Goal: Transaction & Acquisition: Book appointment/travel/reservation

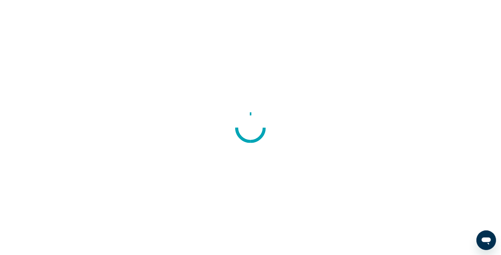
scroll to position [35, 0]
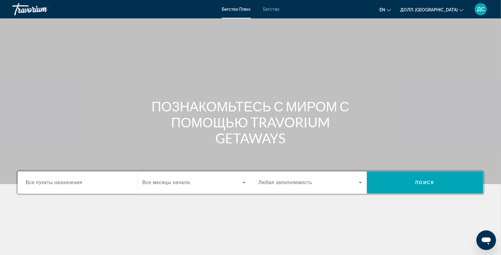
click at [275, 5] on div "Бегство Плюс Бегство en English Español Français Italiano Português русский Дол…" at bounding box center [250, 9] width 501 height 16
click at [97, 177] on div "Виджет поиска" at bounding box center [78, 182] width 104 height 17
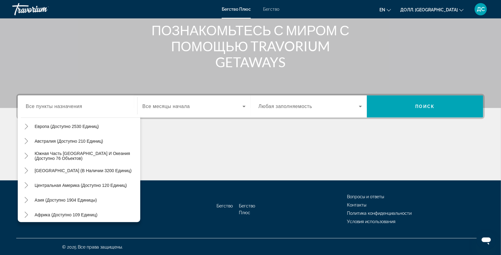
scroll to position [95, 0]
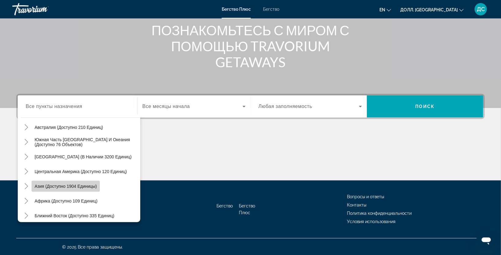
click at [51, 187] on ya-tr-span "Азия (доступно 1904 единицы)" at bounding box center [66, 186] width 62 height 5
type input "**********"
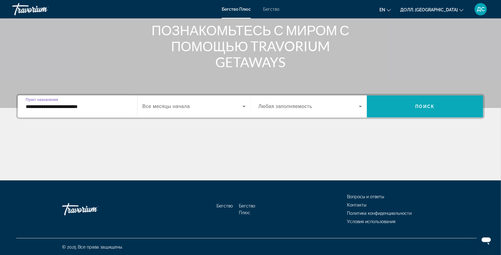
click at [411, 108] on span "Виджет поиска" at bounding box center [425, 106] width 116 height 15
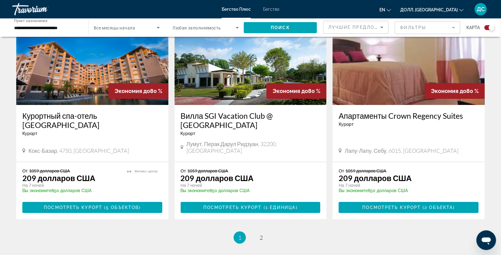
scroll to position [963, 0]
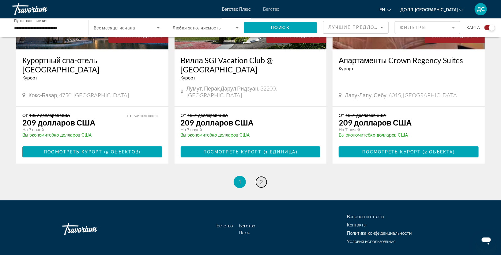
click at [262, 178] on ya-tr-span "2" at bounding box center [261, 181] width 3 height 7
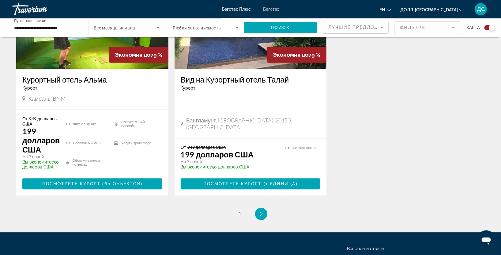
scroll to position [545, 0]
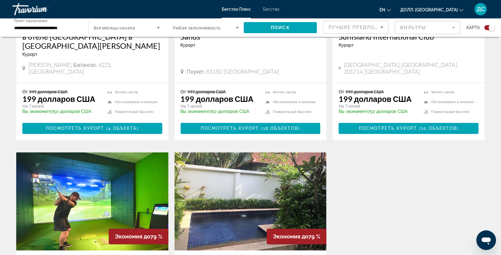
click at [57, 207] on img "Основное содержание" at bounding box center [92, 201] width 152 height 98
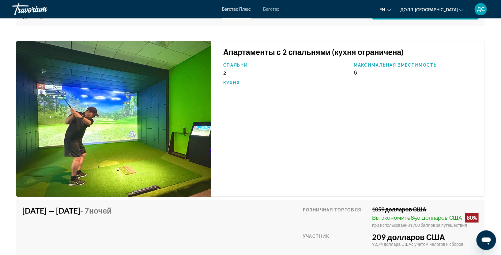
scroll to position [2131, 0]
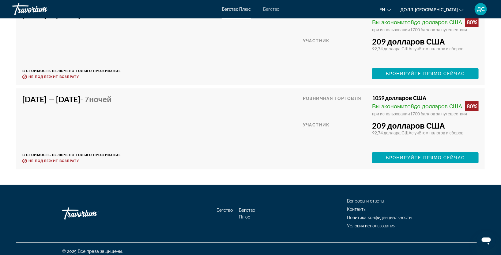
click at [418, 103] on ya-tr-span "850 долларов США" at bounding box center [436, 106] width 51 height 6
click at [403, 105] on div "Вы экономите 850 долларов США 80%" at bounding box center [425, 106] width 107 height 10
click at [394, 103] on ya-tr-span "Вы экономите" at bounding box center [391, 106] width 39 height 6
click at [324, 96] on ya-tr-span "Розничная торговля" at bounding box center [332, 98] width 59 height 5
click at [409, 155] on span "Бронируйте прямо сейчас" at bounding box center [425, 157] width 79 height 5
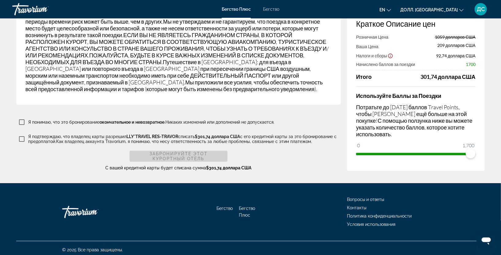
scroll to position [741, 0]
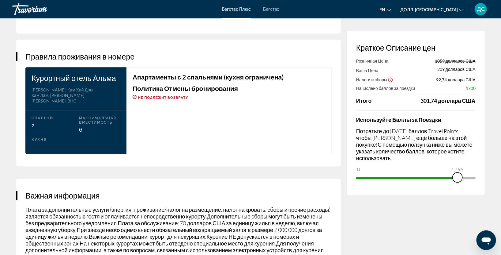
drag, startPoint x: 470, startPoint y: 180, endPoint x: 458, endPoint y: 181, distance: 11.8
click at [458, 181] on span "ngx-слайдер" at bounding box center [458, 177] width 10 height 10
drag, startPoint x: 456, startPoint y: 175, endPoint x: 481, endPoint y: 183, distance: 25.4
click at [481, 183] on div "Краткое Описание цен Розничная Цена 1059 долларов США Ваша Цена 209 долларов СШ…" at bounding box center [416, 113] width 138 height 164
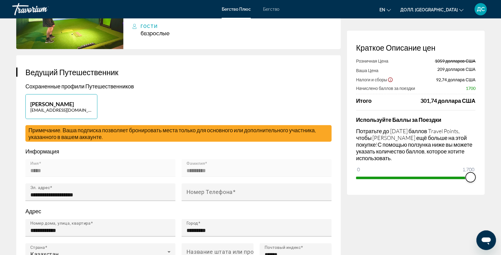
scroll to position [0, 0]
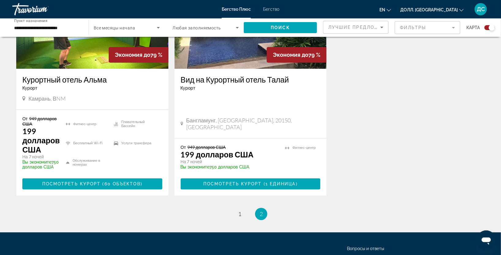
scroll to position [545, 0]
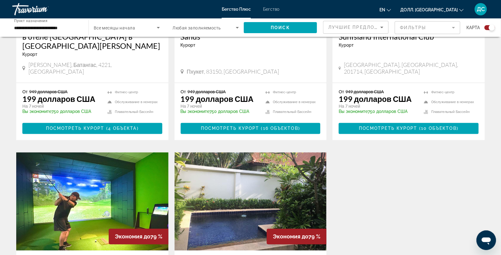
click at [252, 153] on img "Основное содержание" at bounding box center [251, 201] width 152 height 98
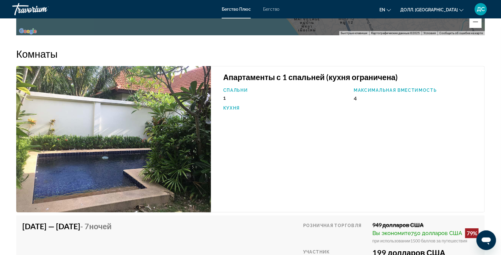
scroll to position [1033, 0]
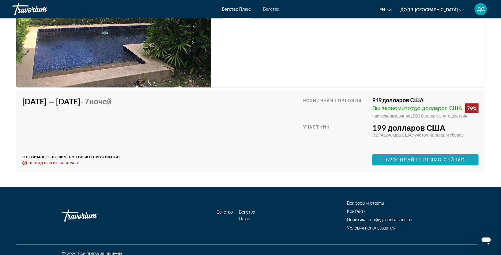
click at [420, 157] on ya-tr-span "Бронируйте прямо сейчас" at bounding box center [425, 159] width 79 height 5
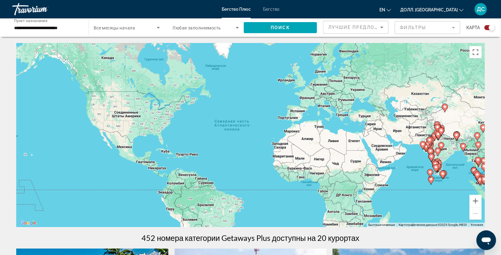
click at [273, 7] on ya-tr-span "Бегство" at bounding box center [271, 9] width 16 height 5
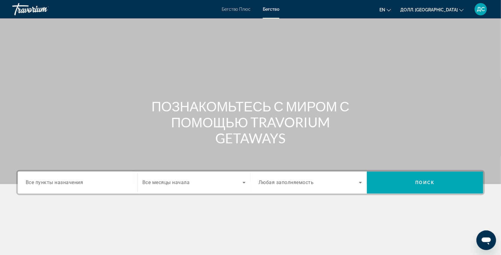
click at [76, 182] on ya-tr-span "Все пункты назначения" at bounding box center [55, 182] width 58 height 6
click at [76, 182] on input "Пункт назначения Все пункты назначения" at bounding box center [78, 182] width 104 height 7
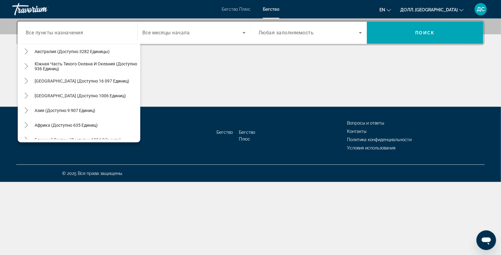
scroll to position [95, 0]
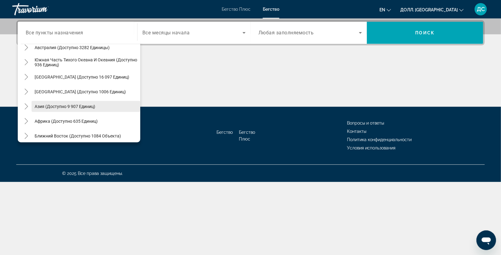
click at [60, 108] on ya-tr-span "Азия (доступно 9 907 единиц)" at bounding box center [65, 106] width 61 height 5
type input "**********"
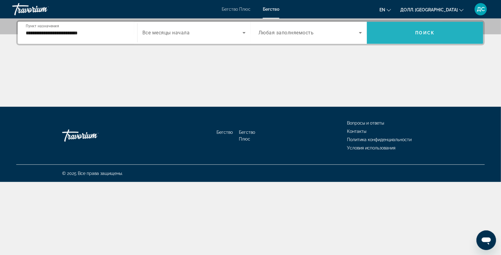
click at [447, 41] on span "Виджет поиска" at bounding box center [425, 33] width 116 height 22
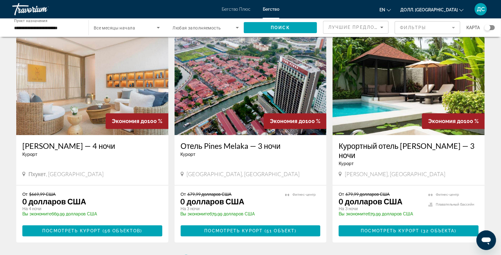
scroll to position [694, 0]
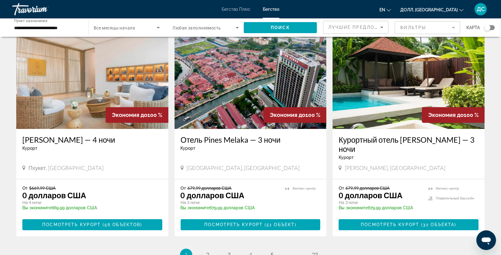
click at [391, 77] on img "Основное содержание" at bounding box center [409, 80] width 152 height 98
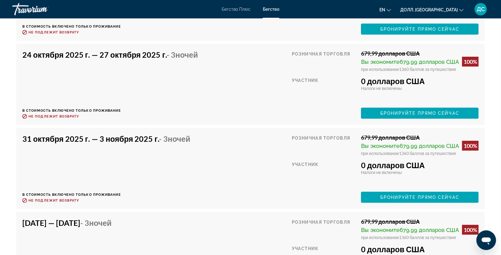
scroll to position [1474, 0]
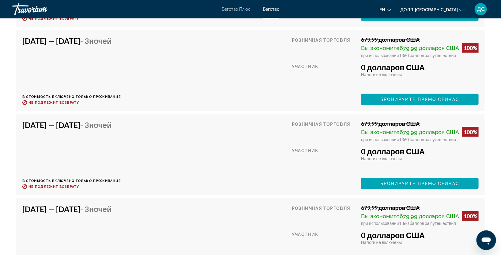
click at [287, 147] on div "[DATE] — [DATE] - 3 Ночей В стоимость включено только проживание Возврат средст…" at bounding box center [250, 154] width 457 height 69
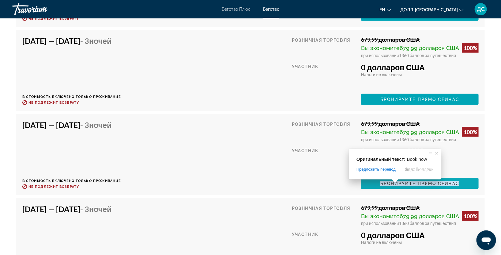
click at [396, 183] on span at bounding box center [395, 181] width 8 height 4
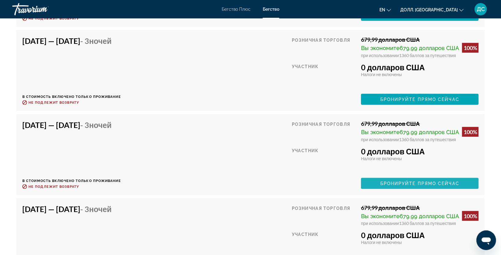
drag, startPoint x: 407, startPoint y: 181, endPoint x: 402, endPoint y: 177, distance: 6.5
click at [407, 181] on ya-tr-span "Бронируйте прямо сейчас" at bounding box center [420, 183] width 79 height 5
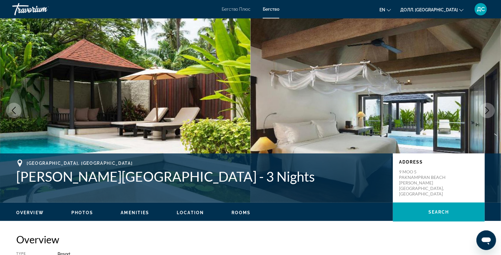
scroll to position [181, 0]
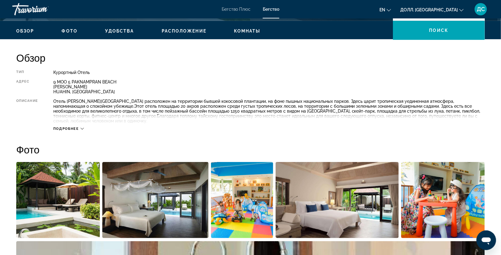
click at [80, 129] on div "Подробнее" at bounding box center [68, 129] width 31 height 4
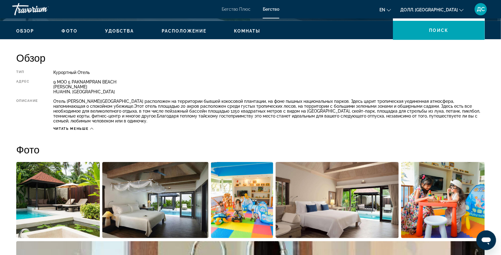
click at [91, 129] on icon "Основное содержание" at bounding box center [91, 129] width 3 height 2
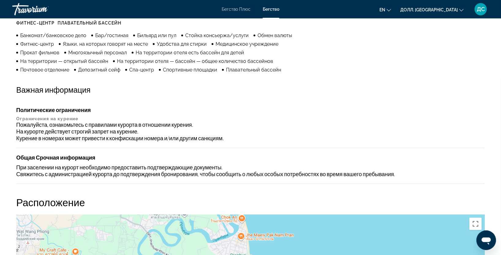
scroll to position [726, 0]
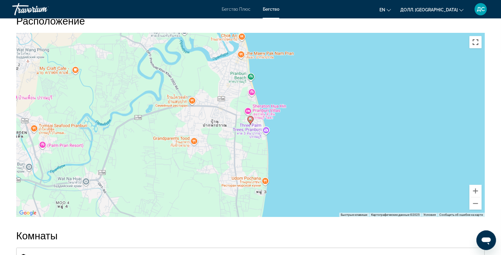
click at [481, 46] on button "Включить полноэкранный режим" at bounding box center [476, 42] width 12 height 12
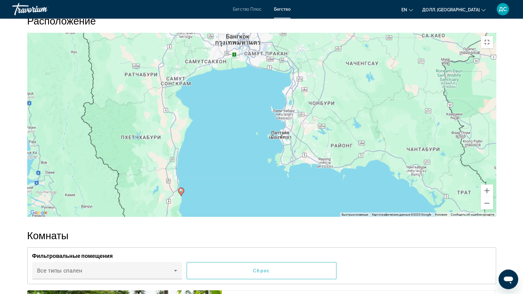
drag, startPoint x: 169, startPoint y: 168, endPoint x: 173, endPoint y: 215, distance: 46.8
click at [173, 215] on div "Чтобы активировать перетаскивание с помощью клавиатуры, нажмите Alt + Enter. По…" at bounding box center [261, 125] width 469 height 184
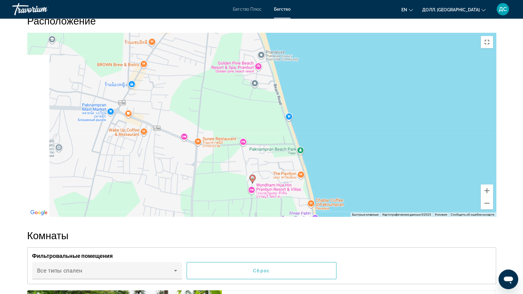
drag, startPoint x: 42, startPoint y: 201, endPoint x: 152, endPoint y: 141, distance: 125.8
click at [152, 141] on div "Чтобы активировать перетаскивание с помощью клавиатуры, нажмите Alt + Enter. По…" at bounding box center [261, 125] width 469 height 184
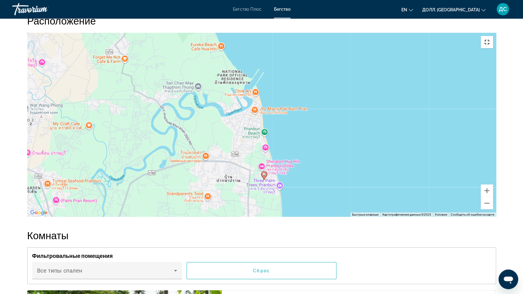
click at [493, 36] on button "Включить полноэкранный режим" at bounding box center [487, 42] width 12 height 12
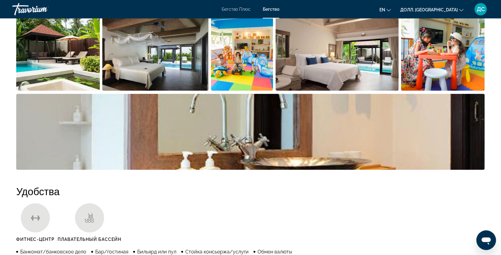
scroll to position [0, 0]
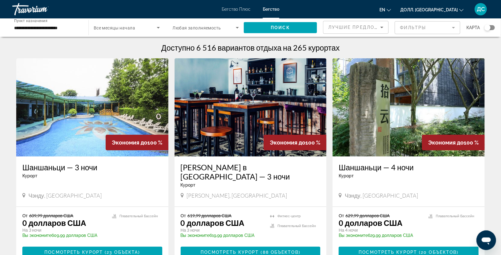
click at [270, 8] on ya-tr-span "Бегство" at bounding box center [271, 9] width 17 height 5
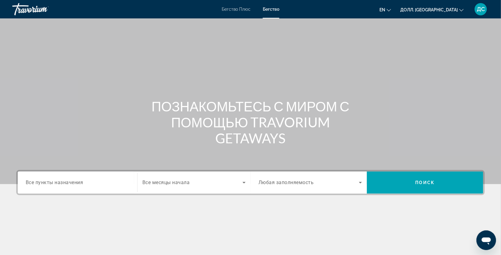
click at [58, 187] on div "Виджет поиска" at bounding box center [78, 182] width 104 height 17
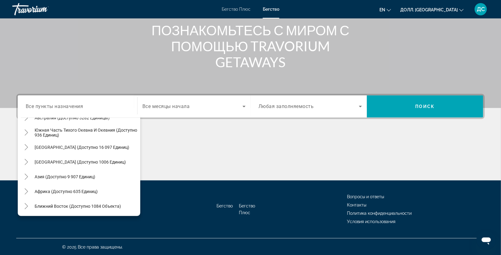
scroll to position [99, 0]
click at [96, 205] on ya-tr-span "Ближний Восток (доступно 1084 объекта)" at bounding box center [78, 205] width 86 height 5
type input "**********"
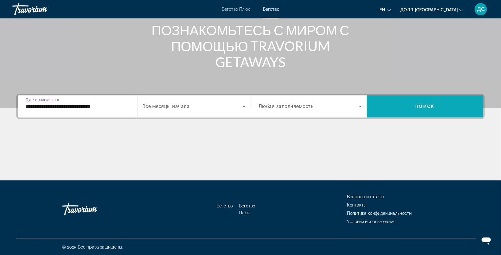
click at [428, 104] on ya-tr-span "Поиск" at bounding box center [425, 106] width 19 height 5
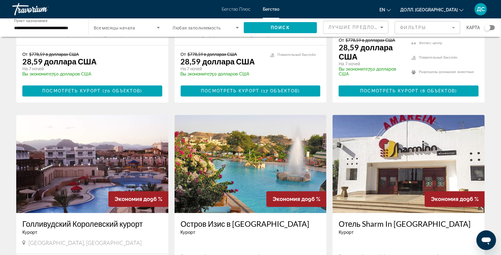
scroll to position [774, 0]
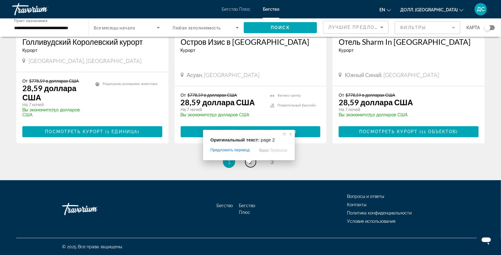
click at [249, 162] on span at bounding box center [249, 162] width 8 height 4
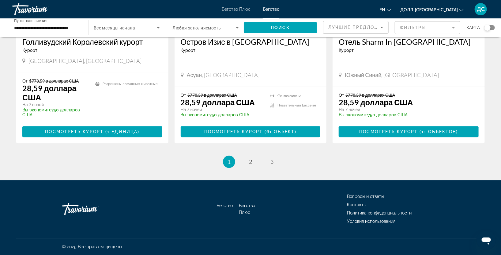
click at [77, 45] on ya-tr-span "Голливудский Королевский курорт" at bounding box center [82, 41] width 120 height 9
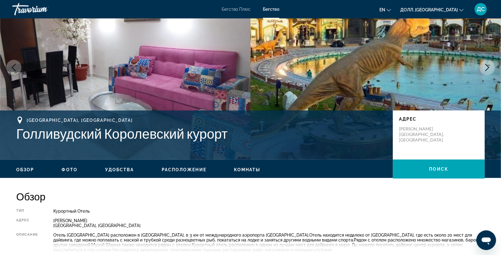
scroll to position [181, 0]
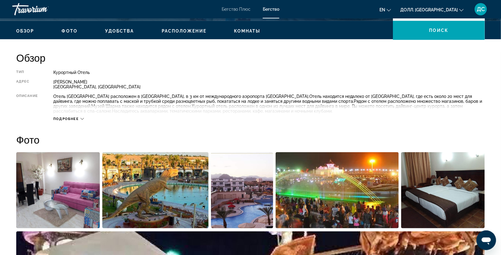
click at [81, 119] on icon "Основное содержание" at bounding box center [82, 118] width 3 height 3
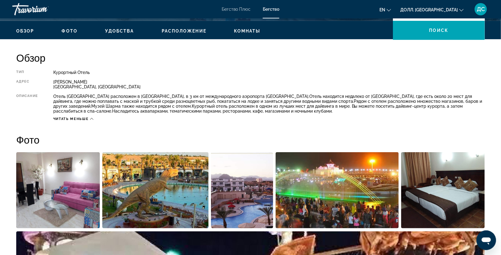
click at [91, 117] on icon "Основное содержание" at bounding box center [91, 118] width 3 height 3
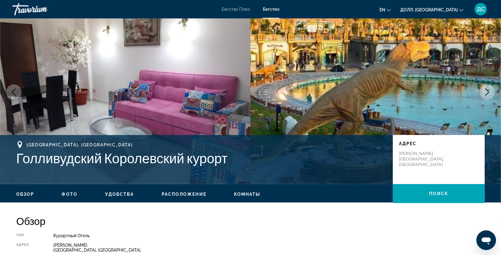
scroll to position [0, 0]
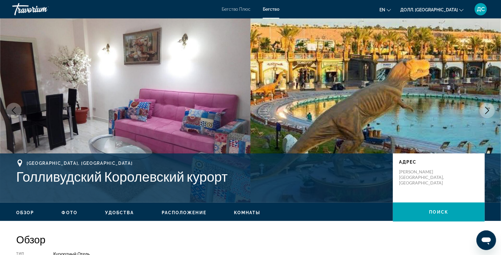
click at [493, 109] on button "Следующее изображение" at bounding box center [487, 110] width 15 height 15
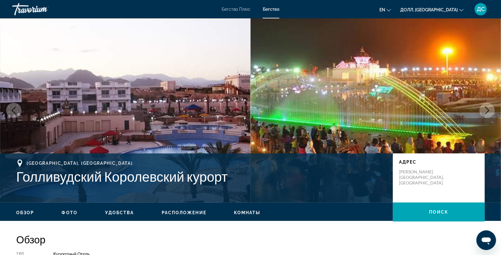
click at [493, 109] on button "Следующее изображение" at bounding box center [487, 110] width 15 height 15
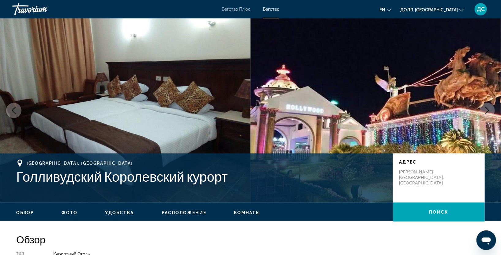
click at [493, 109] on button "Следующее изображение" at bounding box center [487, 110] width 15 height 15
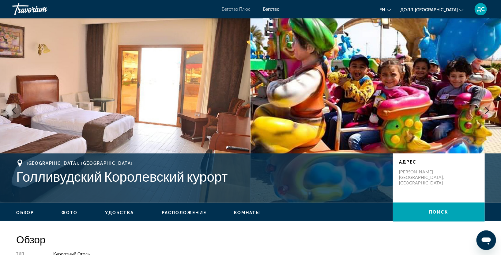
click at [493, 109] on button "Следующее изображение" at bounding box center [487, 110] width 15 height 15
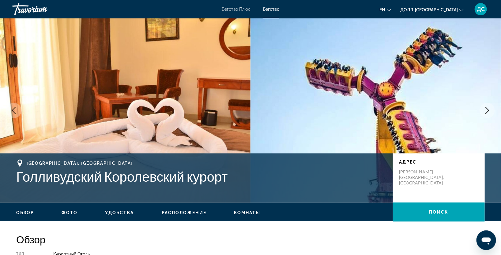
click at [493, 109] on button "Следующее изображение" at bounding box center [487, 110] width 15 height 15
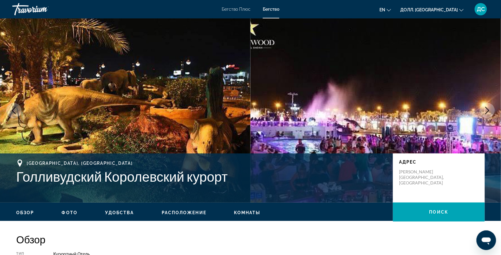
click at [493, 109] on button "Следующее изображение" at bounding box center [487, 110] width 15 height 15
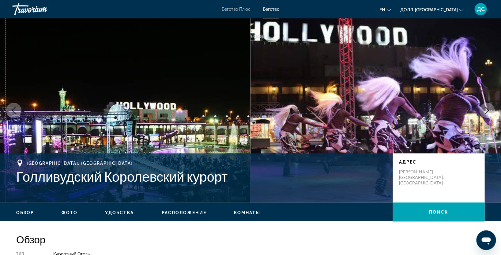
click at [493, 109] on button "Следующее изображение" at bounding box center [487, 110] width 15 height 15
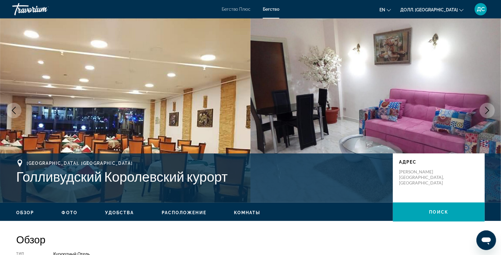
click at [493, 109] on button "Следующее изображение" at bounding box center [487, 110] width 15 height 15
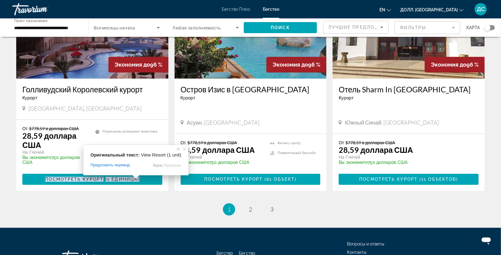
scroll to position [774, 0]
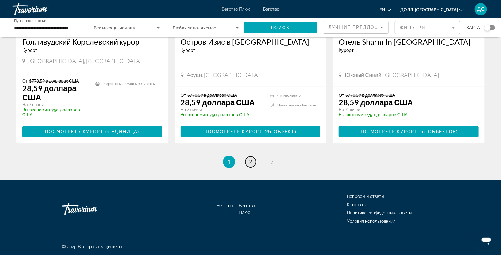
click at [251, 159] on ya-tr-span "2" at bounding box center [250, 161] width 3 height 7
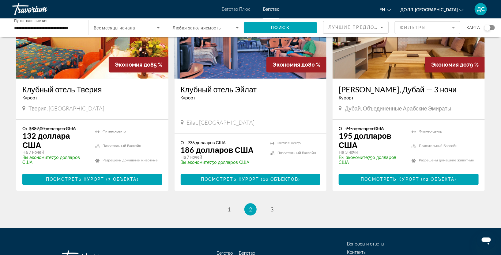
scroll to position [545, 0]
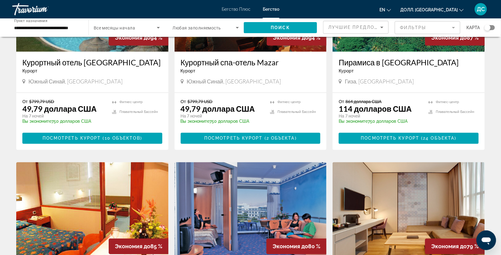
click at [413, 196] on img "Основное содержание" at bounding box center [409, 211] width 152 height 98
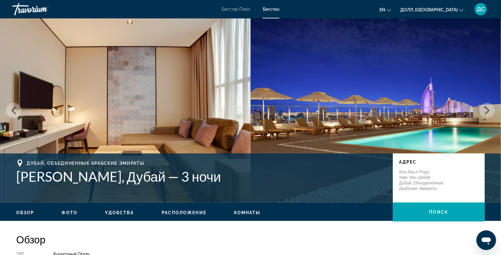
click at [494, 112] on button "Следующее изображение" at bounding box center [487, 110] width 15 height 15
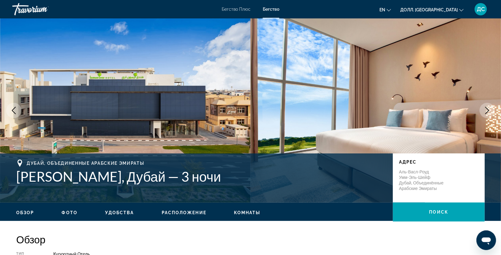
click at [494, 112] on button "Следующее изображение" at bounding box center [487, 110] width 15 height 15
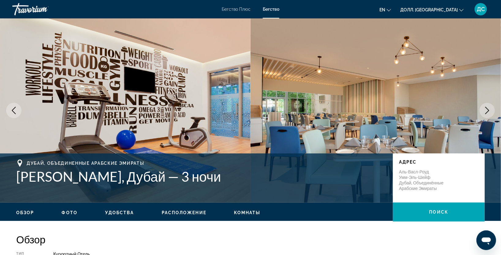
click at [494, 112] on button "Следующее изображение" at bounding box center [487, 110] width 15 height 15
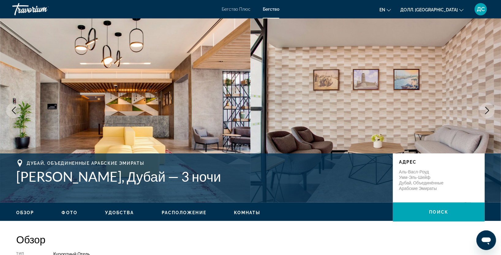
click at [494, 112] on button "Следующее изображение" at bounding box center [487, 110] width 15 height 15
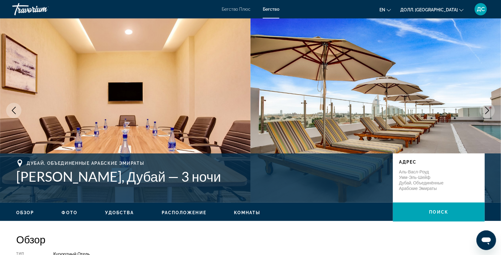
click at [494, 112] on button "Следующее изображение" at bounding box center [487, 110] width 15 height 15
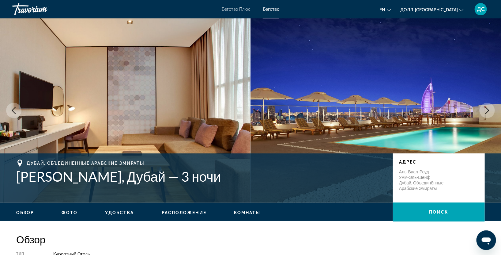
click at [494, 112] on button "Следующее изображение" at bounding box center [487, 110] width 15 height 15
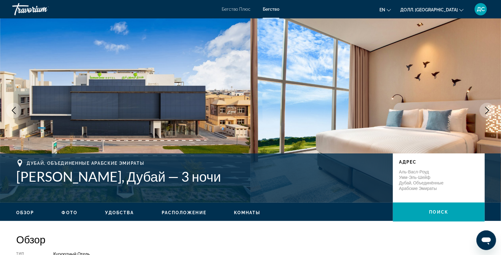
click at [486, 107] on icon "Следующее изображение" at bounding box center [488, 110] width 4 height 7
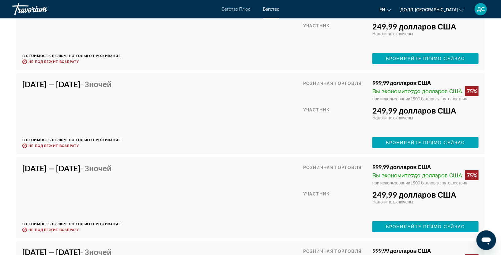
scroll to position [908, 0]
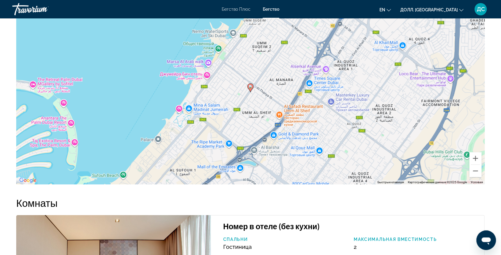
click at [378, 110] on div "Чтобы активировать перетаскивание с помощью клавиатуры, нажмите Alt + Enter. По…" at bounding box center [250, 92] width 469 height 184
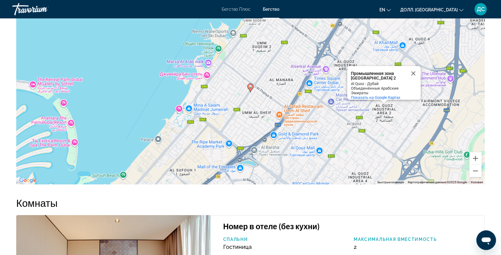
click at [268, 93] on div "Чтобы активировать перетаскивание с помощью клавиатуры, нажмите Alt + Enter. По…" at bounding box center [250, 92] width 469 height 184
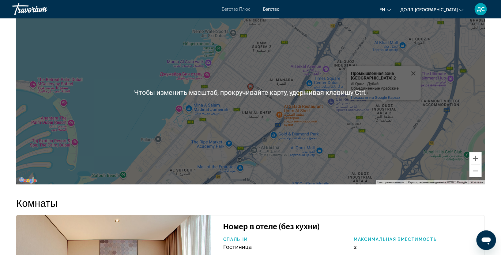
scroll to position [726, 0]
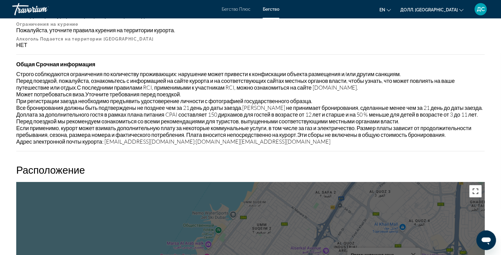
click at [476, 190] on button "Включить полноэкранный режим" at bounding box center [476, 191] width 12 height 12
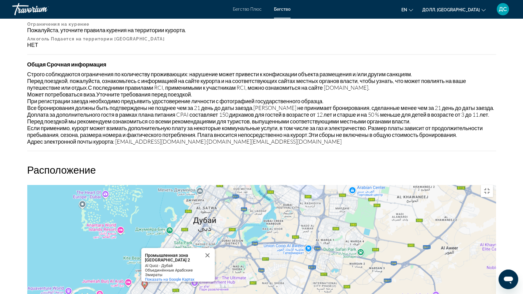
drag, startPoint x: 254, startPoint y: 111, endPoint x: 227, endPoint y: 148, distance: 46.4
click at [227, 182] on div "Чтобы активировать перетаскивание с помощью клавиатуры, нажмите Alt + Enter. По…" at bounding box center [261, 274] width 469 height 184
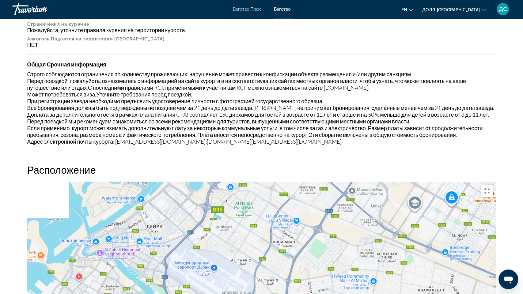
drag, startPoint x: 89, startPoint y: 124, endPoint x: 235, endPoint y: 115, distance: 146.2
click at [235, 182] on div "Промышленная зона Аль-Куоз 2 Al Quoz Industrial Area 2 Al Quoz - Дубай Объединё…" at bounding box center [261, 274] width 469 height 184
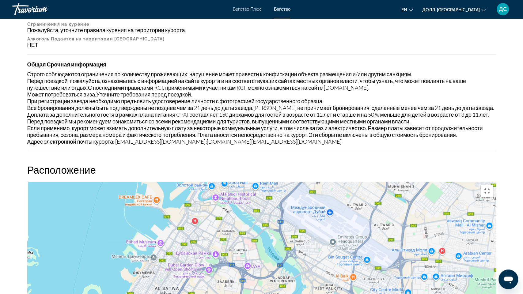
drag, startPoint x: 147, startPoint y: 177, endPoint x: 262, endPoint y: 120, distance: 128.2
click at [262, 182] on div "Чтобы активировать перетаскивание с помощью клавиатуры, нажмите Alt + Enter. По…" at bounding box center [261, 274] width 469 height 184
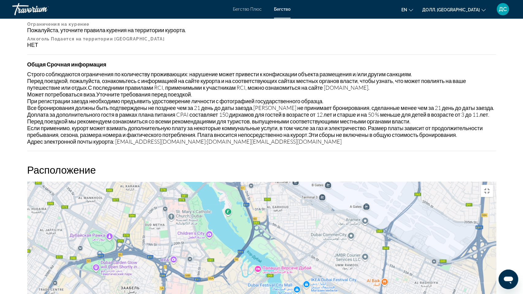
drag, startPoint x: 271, startPoint y: 80, endPoint x: 133, endPoint y: 61, distance: 138.9
click at [133, 182] on div "Промышленная зона Аль-Куоз 2 Al Quoz Industrial Area 2 Al Quoz - Дубай Объединё…" at bounding box center [261, 274] width 469 height 184
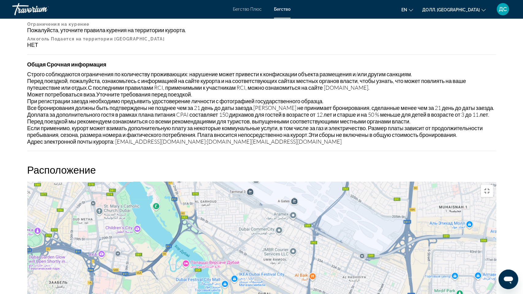
drag, startPoint x: 336, startPoint y: 176, endPoint x: 203, endPoint y: 164, distance: 133.2
click at [203, 182] on div "Промышленная зона Аль-Куоз 2 Al Quoz Industrial Area 2 Al Quoz - Дубай Объединё…" at bounding box center [261, 274] width 469 height 184
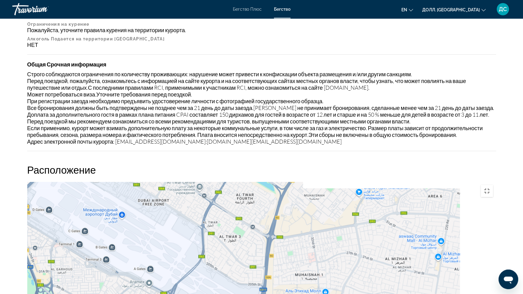
drag, startPoint x: 359, startPoint y: 112, endPoint x: 260, endPoint y: 262, distance: 180.5
click at [260, 254] on div "Промышленная зона Аль-Куоз 2 Al Quoz Industrial Area 2 Al Quoz - Дубай Объединё…" at bounding box center [261, 274] width 469 height 184
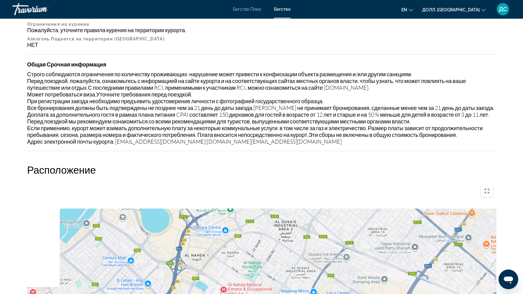
drag, startPoint x: 140, startPoint y: 186, endPoint x: 224, endPoint y: 276, distance: 123.4
click at [224, 254] on div "Промышленная зона Аль-Куоз 2 Al Quoz Industrial Area 2 Al Quoz - Дубай Объединё…" at bounding box center [261, 274] width 469 height 184
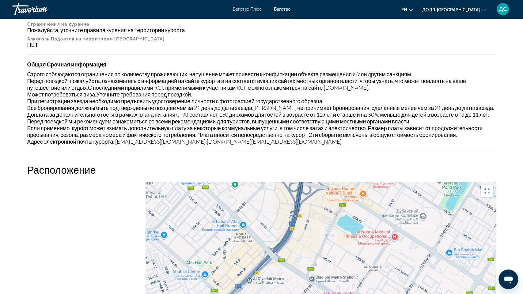
drag, startPoint x: 124, startPoint y: 184, endPoint x: 294, endPoint y: 190, distance: 170.5
click at [294, 190] on div "Промышленная зона Аль-Куоз 2 Al Quoz Industrial Area 2 Al Quoz - Дубай Объединё…" at bounding box center [261, 274] width 469 height 184
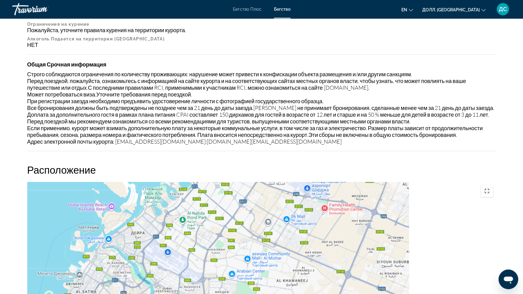
drag, startPoint x: 370, startPoint y: 176, endPoint x: 234, endPoint y: 99, distance: 155.9
click at [234, 182] on div "Чтобы активировать перетаскивание с помощью клавиатуры, нажмите Alt + Enter. По…" at bounding box center [261, 274] width 469 height 184
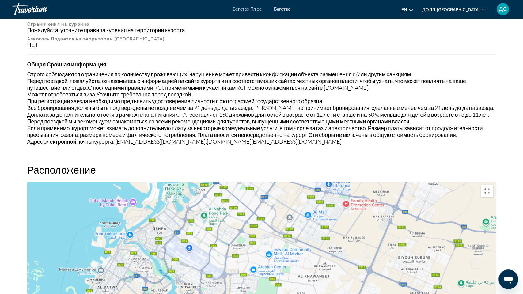
drag, startPoint x: 198, startPoint y: 164, endPoint x: 280, endPoint y: 130, distance: 88.2
click at [290, 182] on div "Чтобы активировать перетаскивание с помощью клавиатуры, нажмите Alt + Enter. По…" at bounding box center [261, 274] width 469 height 184
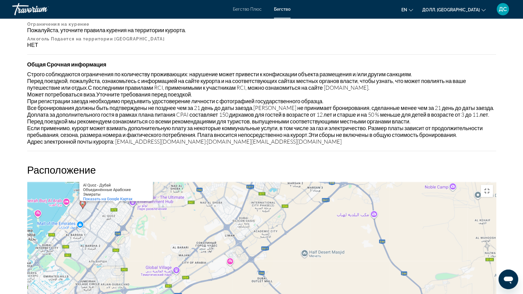
drag, startPoint x: 225, startPoint y: 186, endPoint x: 170, endPoint y: 68, distance: 130.7
click at [170, 182] on div "Чтобы активировать перетаскивание с помощью клавиатуры, нажмите Alt + Enter. По…" at bounding box center [261, 274] width 469 height 184
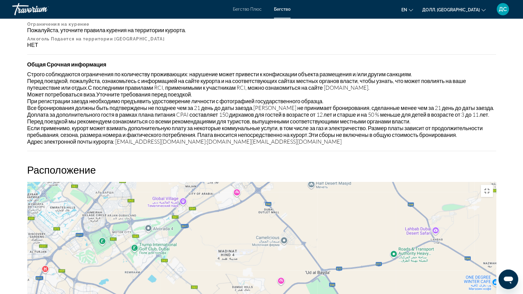
drag, startPoint x: 178, startPoint y: 178, endPoint x: 185, endPoint y: 107, distance: 71.8
click at [185, 182] on div "Чтобы активировать перетаскивание с помощью клавиатуры, нажмите Alt + Enter. По…" at bounding box center [261, 274] width 469 height 184
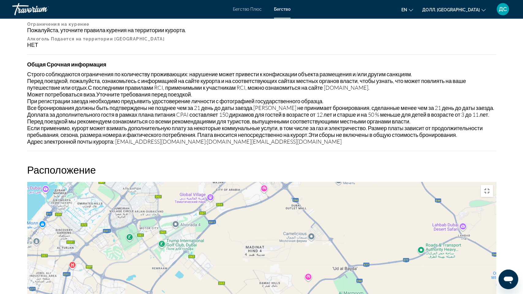
drag, startPoint x: 169, startPoint y: 169, endPoint x: 201, endPoint y: 162, distance: 32.9
click at [201, 182] on div "Чтобы активировать перетаскивание с помощью клавиатуры, нажмите Alt + Enter. По…" at bounding box center [261, 274] width 469 height 184
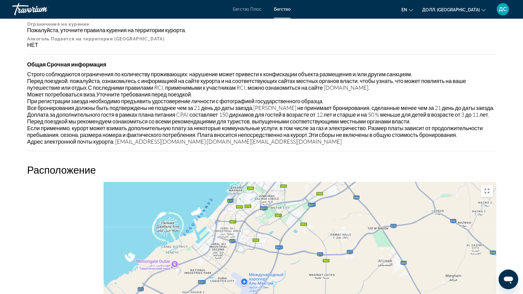
drag, startPoint x: 146, startPoint y: 158, endPoint x: 252, endPoint y: 104, distance: 119.1
click at [257, 182] on div "Чтобы активировать перетаскивание с помощью клавиатуры, нажмите Alt + Enter. По…" at bounding box center [261, 274] width 469 height 184
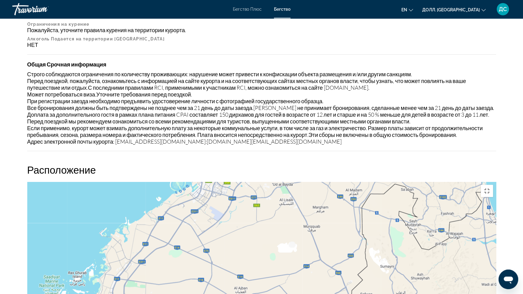
drag, startPoint x: 213, startPoint y: 108, endPoint x: 209, endPoint y: 133, distance: 25.4
click at [209, 182] on div "Чтобы активировать перетаскивание с помощью клавиатуры, нажмите Alt + Enter. По…" at bounding box center [261, 274] width 469 height 184
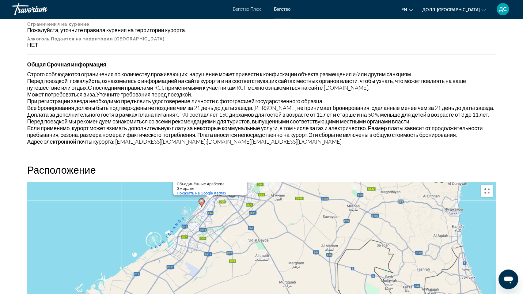
drag, startPoint x: 266, startPoint y: 143, endPoint x: 242, endPoint y: 200, distance: 61.7
click at [242, 200] on div "Чтобы активировать перетаскивание с помощью клавиатуры, нажмите Alt + Enter. По…" at bounding box center [261, 274] width 469 height 184
drag, startPoint x: 516, startPoint y: 9, endPoint x: 412, endPoint y: 0, distance: 104.9
click at [493, 185] on button "Включить полноэкранный режим" at bounding box center [487, 191] width 12 height 12
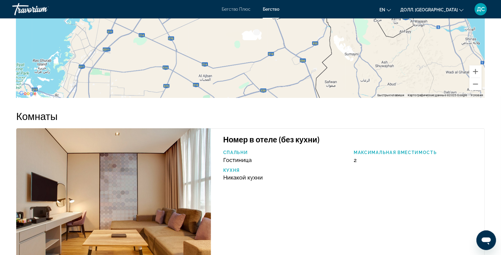
scroll to position [545, 0]
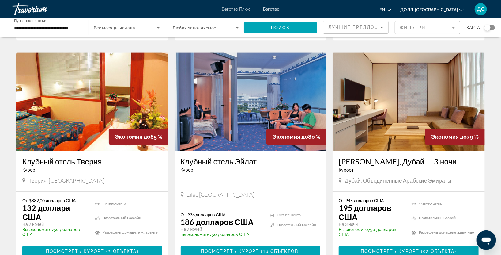
scroll to position [774, 0]
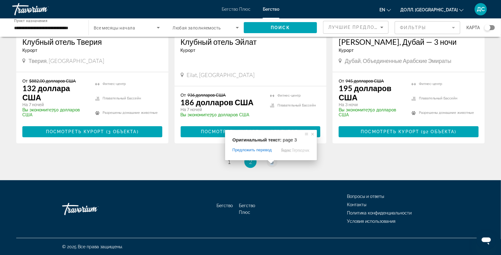
click at [271, 162] on span at bounding box center [271, 162] width 8 height 4
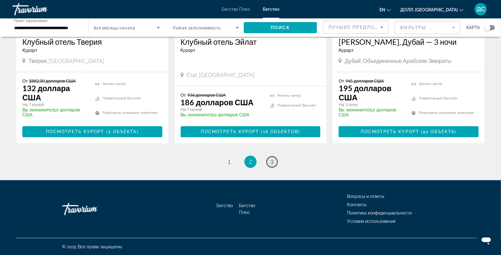
click at [272, 161] on ya-tr-span "3" at bounding box center [272, 161] width 3 height 7
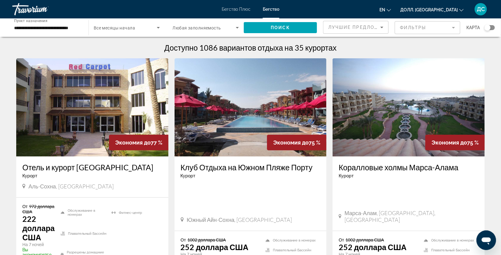
click at [237, 9] on ya-tr-span "Бегство Плюс" at bounding box center [236, 9] width 29 height 5
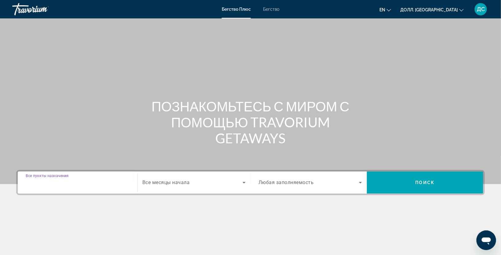
click at [83, 185] on input "Пункт назначения Все пункты назначения" at bounding box center [78, 182] width 104 height 7
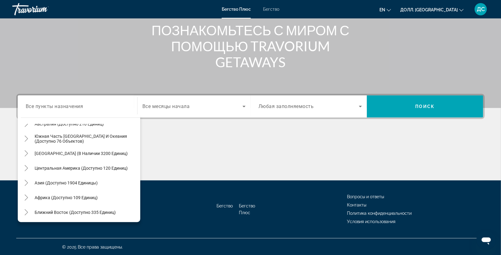
scroll to position [99, 0]
click at [105, 211] on ya-tr-span "Ближний Восток (доступно 335 единиц)" at bounding box center [75, 211] width 81 height 5
type input "**********"
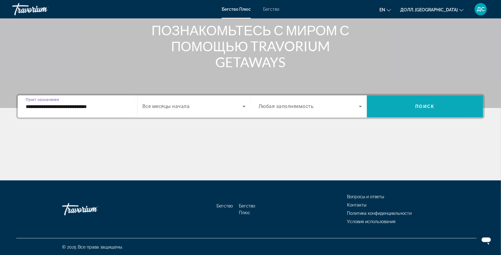
click at [392, 101] on span "Виджет поиска" at bounding box center [425, 106] width 116 height 15
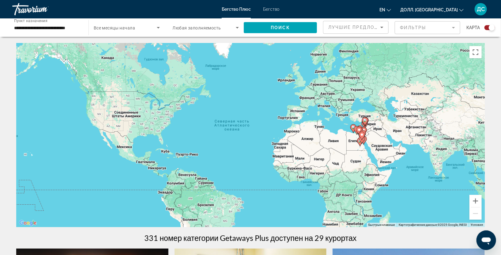
click at [358, 134] on gmp-advanced-marker "Основное содержание" at bounding box center [359, 130] width 6 height 9
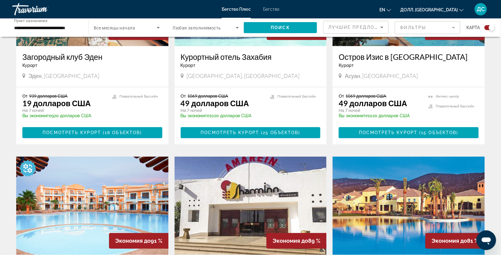
scroll to position [908, 0]
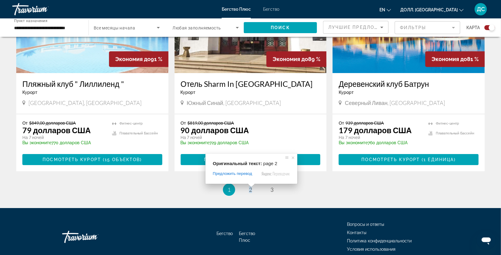
click at [250, 187] on span at bounding box center [252, 185] width 8 height 4
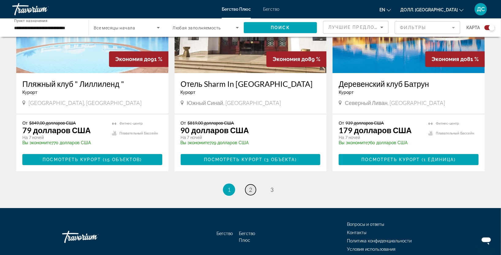
click at [250, 186] on ya-tr-span "2" at bounding box center [250, 189] width 3 height 7
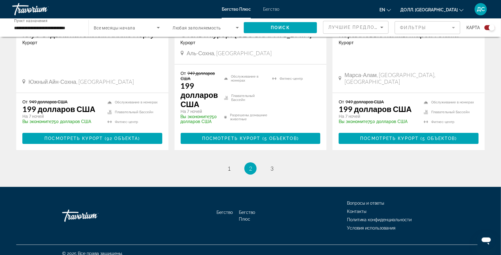
scroll to position [997, 0]
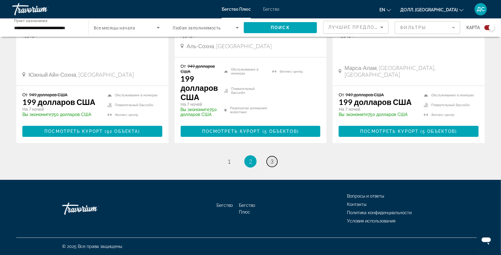
click at [275, 161] on link "страница 3" at bounding box center [272, 161] width 11 height 11
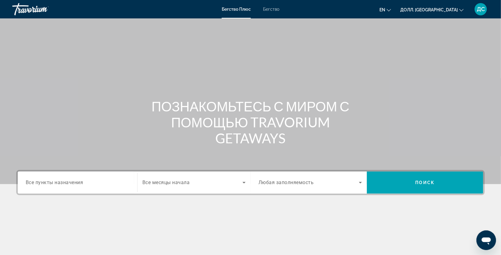
click at [59, 186] on div "Виджет поиска" at bounding box center [78, 182] width 104 height 17
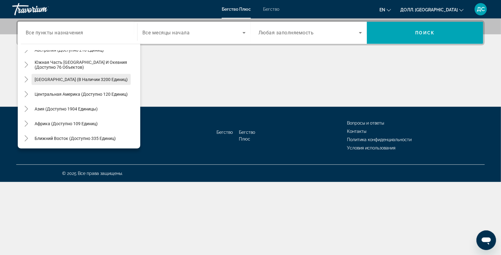
scroll to position [76, 0]
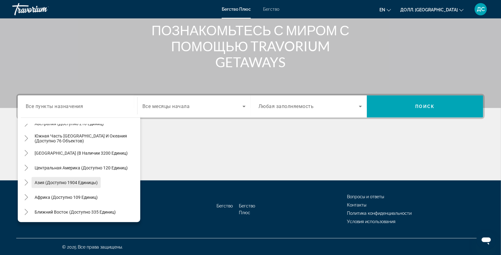
click at [69, 178] on span "Виджет поиска" at bounding box center [66, 182] width 69 height 15
type input "**********"
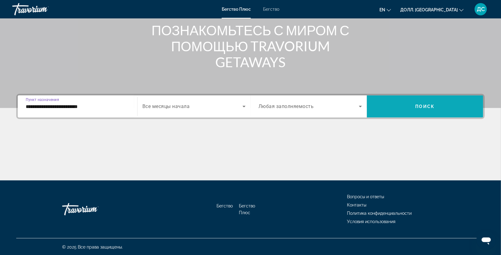
click at [412, 105] on span "Виджет поиска" at bounding box center [425, 106] width 116 height 15
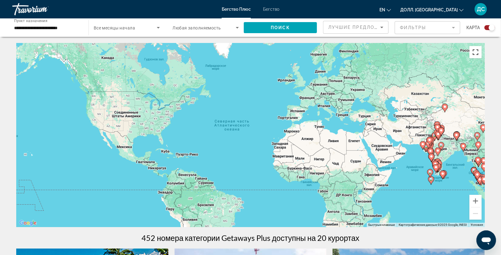
click at [475, 56] on button "Включить полноэкранный режим" at bounding box center [476, 52] width 12 height 12
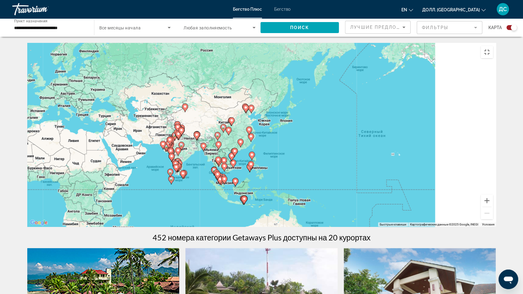
drag, startPoint x: 374, startPoint y: 154, endPoint x: 35, endPoint y: 154, distance: 338.7
click at [35, 154] on div "Чтобы активировать перетаскивание с помощью клавиатуры, нажмите Alt + Enter. По…" at bounding box center [261, 135] width 469 height 184
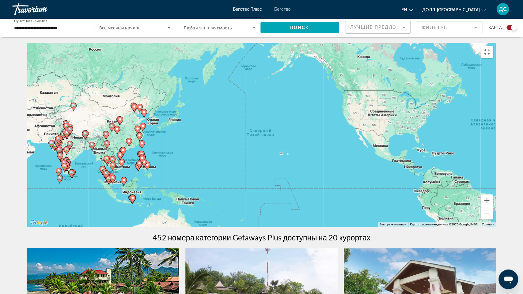
click at [90, 177] on div "Чтобы активировать перетаскивание с помощью клавиатуры, нажмите Alt + Enter. По…" at bounding box center [261, 135] width 469 height 184
click at [85, 167] on div "Чтобы активировать перетаскивание с помощью клавиатуры, нажмите Alt + Enter. По…" at bounding box center [261, 135] width 469 height 184
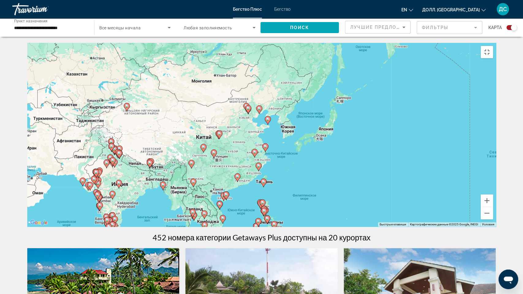
drag, startPoint x: 13, startPoint y: 99, endPoint x: 77, endPoint y: 144, distance: 78.5
click at [77, 144] on div "Чтобы активировать перетаскивание с помощью клавиатуры, нажмите Alt + Enter. По…" at bounding box center [261, 135] width 469 height 184
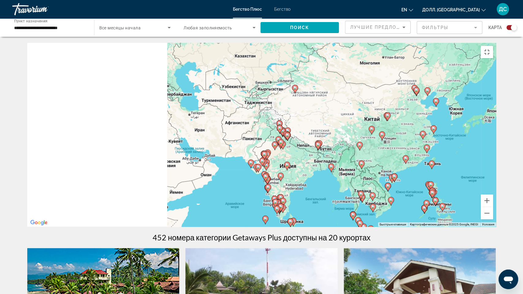
drag, startPoint x: 45, startPoint y: 184, endPoint x: 228, endPoint y: 165, distance: 183.7
click at [228, 165] on div "Чтобы активировать перетаскивание с помощью клавиатуры, нажмите Alt + Enter. По…" at bounding box center [261, 135] width 469 height 184
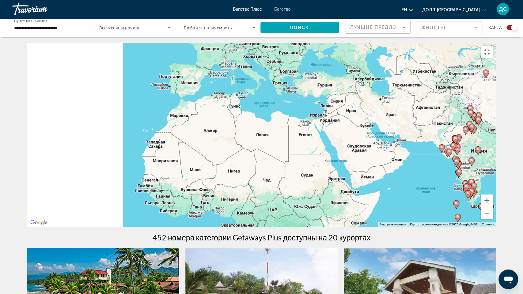
drag, startPoint x: 93, startPoint y: 174, endPoint x: 272, endPoint y: 160, distance: 179.6
click at [272, 160] on div "Чтобы активировать перетаскивание с помощью клавиатуры, нажмите Alt + Enter. По…" at bounding box center [261, 135] width 469 height 184
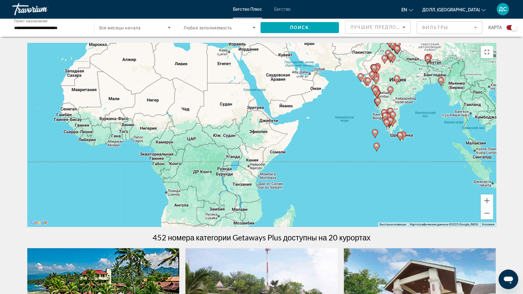
drag, startPoint x: 251, startPoint y: 203, endPoint x: 168, endPoint y: 132, distance: 109.7
click at [169, 132] on div "Чтобы активировать перетаскивание с помощью клавиатуры, нажмите Alt + Enter. По…" at bounding box center [261, 135] width 469 height 184
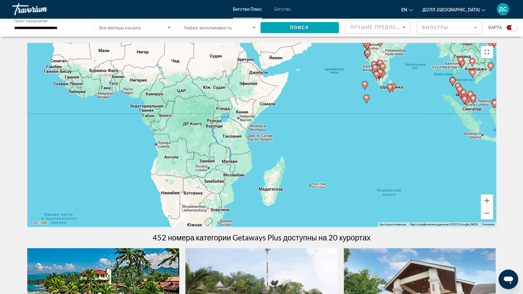
drag, startPoint x: 146, startPoint y: 181, endPoint x: 136, endPoint y: 125, distance: 57.0
click at [136, 125] on div "Чтобы активировать перетаскивание с помощью клавиатуры, нажмите Alt + Enter. По…" at bounding box center [261, 135] width 469 height 184
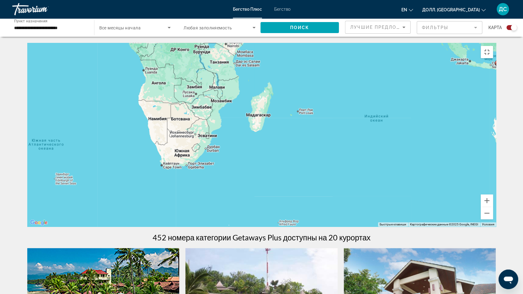
drag, startPoint x: 177, startPoint y: 198, endPoint x: 164, endPoint y: 123, distance: 76.1
click at [164, 123] on div "Чтобы активировать перетаскивание с помощью клавиатуры, нажмите Alt + Enter. По…" at bounding box center [261, 135] width 469 height 184
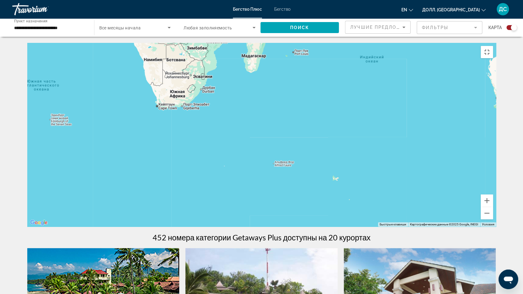
drag, startPoint x: 170, startPoint y: 143, endPoint x: 167, endPoint y: 94, distance: 49.7
click at [167, 94] on div "Чтобы активировать перетаскивание с помощью клавиатуры, нажмите Alt + Enter. По…" at bounding box center [261, 135] width 469 height 184
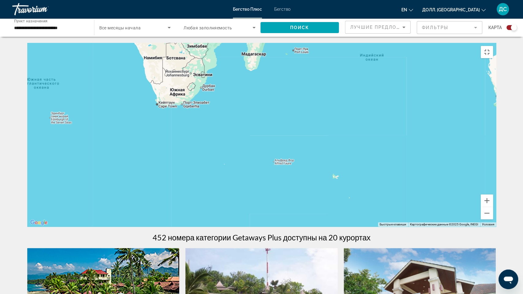
click at [168, 179] on div "Чтобы активировать перетаскивание с помощью клавиатуры, нажмите Alt + Enter. По…" at bounding box center [261, 135] width 469 height 184
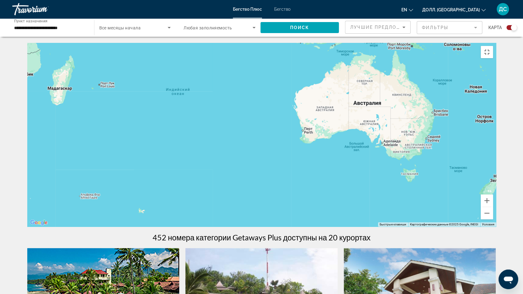
drag, startPoint x: 415, startPoint y: 108, endPoint x: 208, endPoint y: 146, distance: 210.6
click at [208, 146] on div "Чтобы активировать перетаскивание с помощью клавиатуры, нажмите Alt + Enter. По…" at bounding box center [261, 135] width 469 height 184
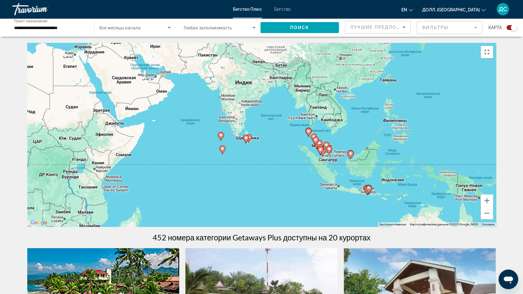
drag, startPoint x: 122, startPoint y: 135, endPoint x: 247, endPoint y: 294, distance: 202.4
click at [247, 227] on div "Чтобы активировать перетаскивание с помощью клавиатуры, нажмите Alt + Enter. По…" at bounding box center [261, 135] width 469 height 184
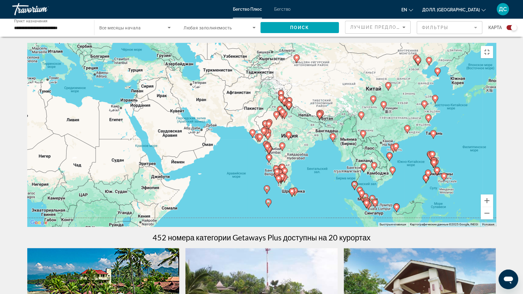
drag, startPoint x: 220, startPoint y: 215, endPoint x: 211, endPoint y: 229, distance: 17.2
click at [211, 227] on div "Чтобы активировать перетаскивание с помощью клавиатуры, нажмите Alt + Enter. По…" at bounding box center [261, 135] width 469 height 184
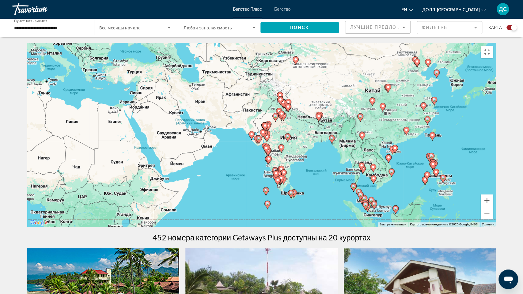
click at [210, 175] on div "Чтобы активировать перетаскивание с помощью клавиатуры, нажмите Alt + Enter. По…" at bounding box center [261, 135] width 469 height 184
click at [142, 145] on div "Чтобы активировать перетаскивание с помощью клавиатуры, нажмите Alt + Enter. По…" at bounding box center [261, 135] width 469 height 184
click at [493, 46] on button "Включить полноэкранный режим" at bounding box center [487, 52] width 12 height 12
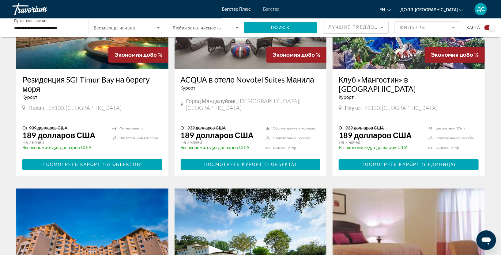
scroll to position [545, 0]
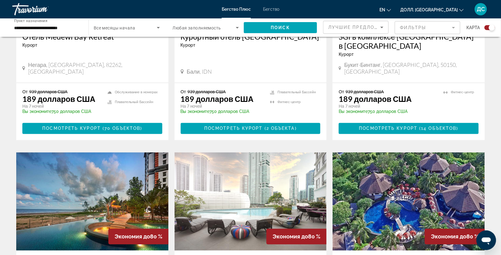
click at [413, 173] on img "Основное содержание" at bounding box center [409, 201] width 152 height 98
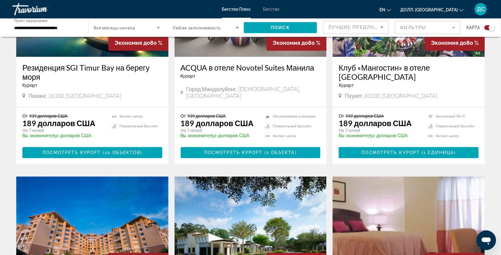
scroll to position [920, 0]
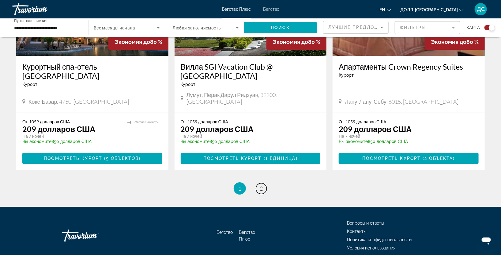
scroll to position [963, 0]
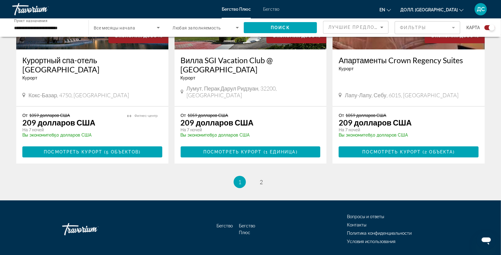
click at [265, 176] on li "страница 2" at bounding box center [261, 182] width 12 height 12
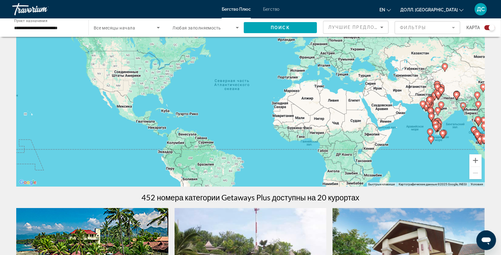
scroll to position [0, 0]
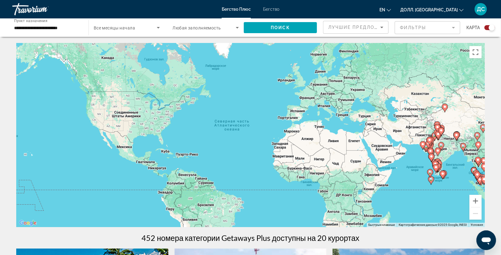
click at [276, 8] on ya-tr-span "Бегство" at bounding box center [271, 9] width 16 height 5
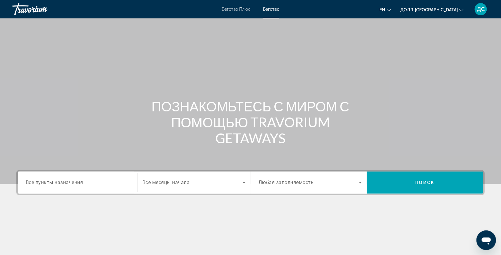
click at [91, 187] on div "Виджет поиска" at bounding box center [78, 182] width 104 height 17
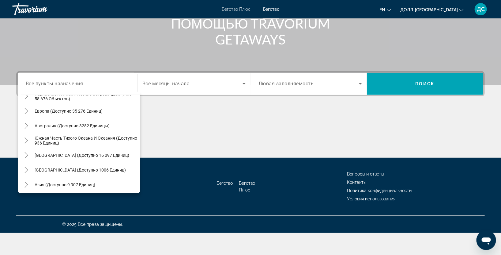
scroll to position [82, 0]
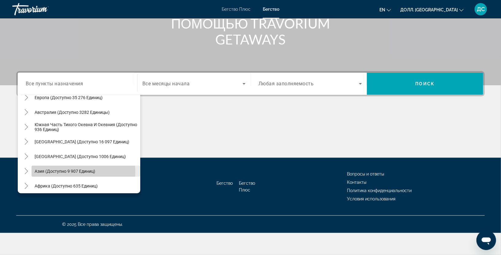
click at [69, 169] on ya-tr-span "Азия (доступно 9 907 единиц)" at bounding box center [65, 171] width 61 height 5
type input "**********"
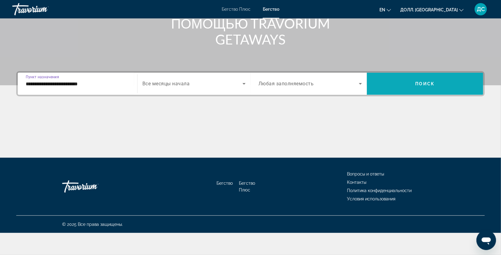
click at [395, 77] on span "Виджет поиска" at bounding box center [425, 83] width 116 height 15
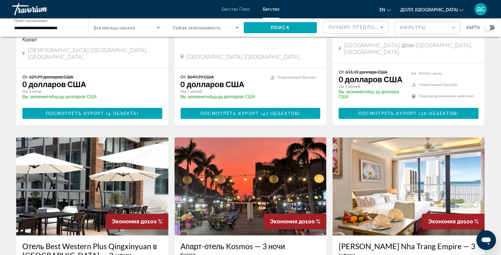
scroll to position [181, 0]
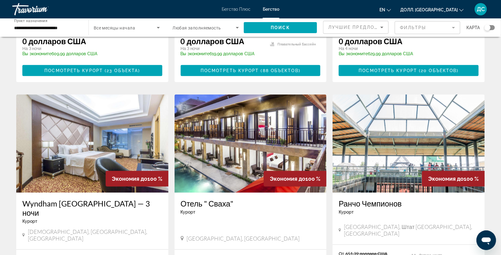
click at [409, 159] on img "Основное содержание" at bounding box center [409, 143] width 152 height 98
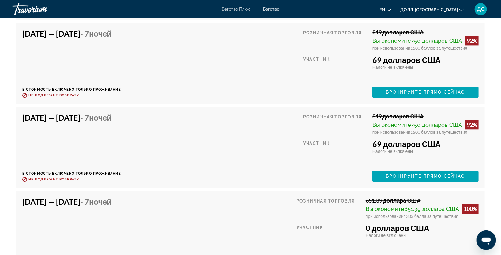
scroll to position [1816, 0]
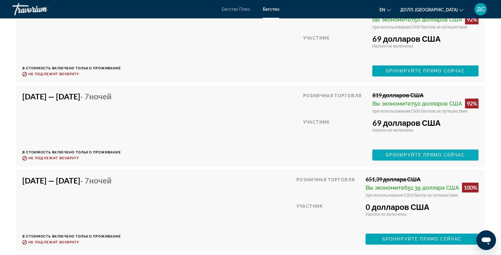
click at [416, 153] on ya-tr-span "Бронируйте прямо сейчас" at bounding box center [425, 154] width 79 height 5
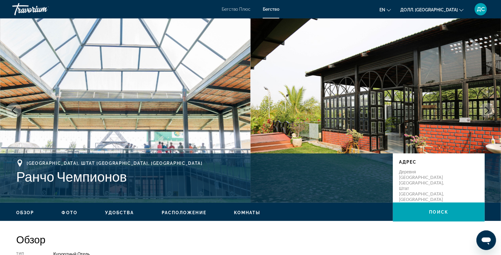
click at [489, 111] on icon "Следующее изображение" at bounding box center [488, 110] width 4 height 7
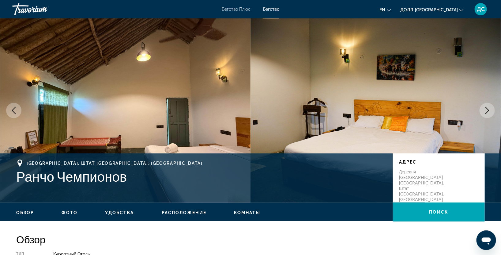
click at [482, 108] on button "Следующее изображение" at bounding box center [487, 110] width 15 height 15
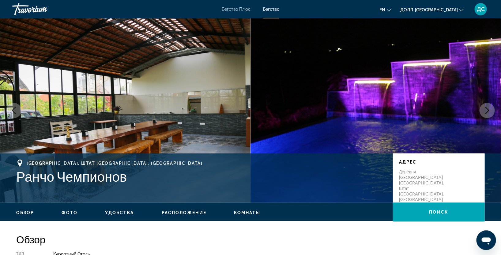
click at [482, 108] on button "Следующее изображение" at bounding box center [487, 110] width 15 height 15
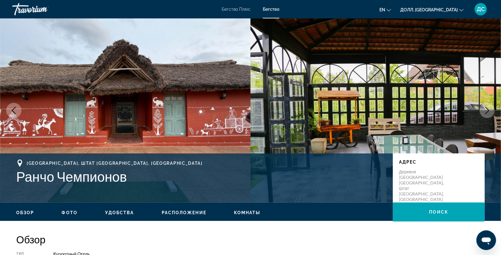
click at [482, 108] on button "Следующее изображение" at bounding box center [487, 110] width 15 height 15
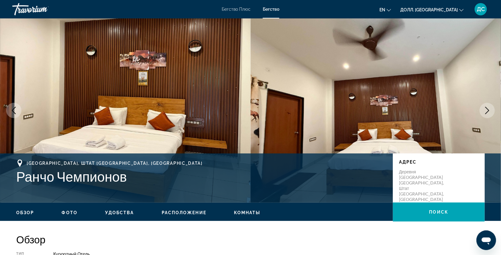
click at [482, 108] on button "Следующее изображение" at bounding box center [487, 110] width 15 height 15
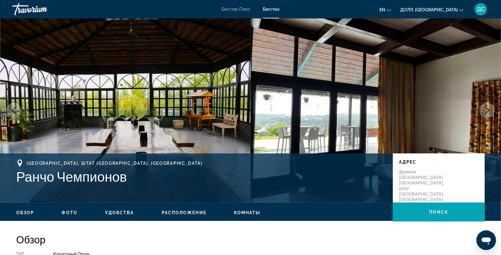
click at [482, 108] on button "Следующее изображение" at bounding box center [487, 110] width 15 height 15
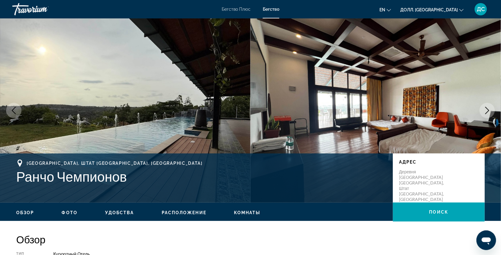
click at [482, 108] on button "Следующее изображение" at bounding box center [487, 110] width 15 height 15
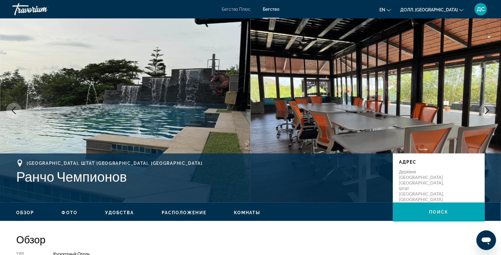
click at [482, 108] on button "Следующее изображение" at bounding box center [487, 110] width 15 height 15
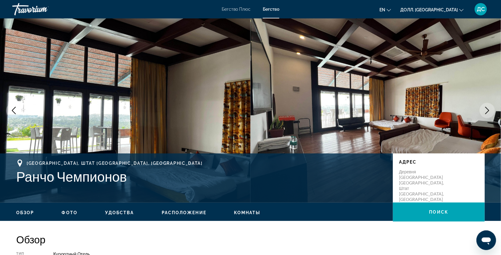
click at [482, 108] on button "Следующее изображение" at bounding box center [487, 110] width 15 height 15
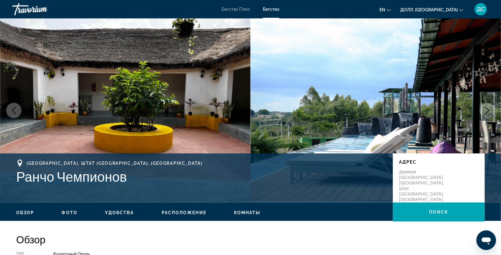
click at [482, 108] on button "Следующее изображение" at bounding box center [487, 110] width 15 height 15
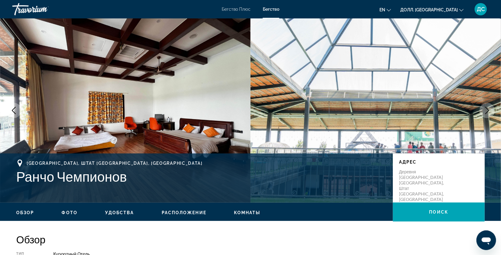
scroll to position [181, 0]
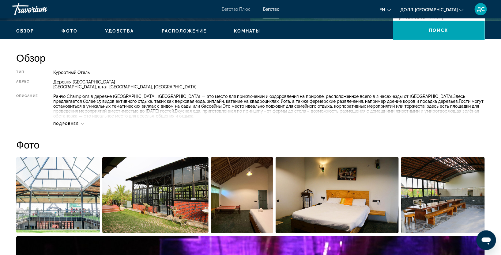
click at [83, 124] on icon "Основное содержание" at bounding box center [82, 123] width 3 height 3
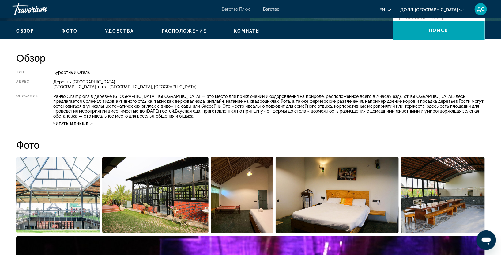
click at [88, 123] on ya-tr-span "Читать меньше" at bounding box center [70, 124] width 35 height 4
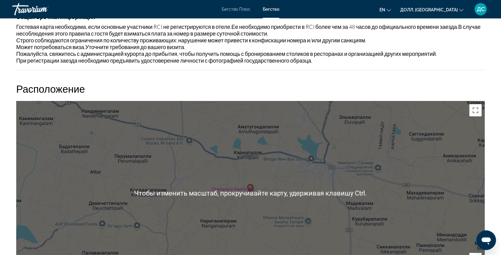
scroll to position [614, 0]
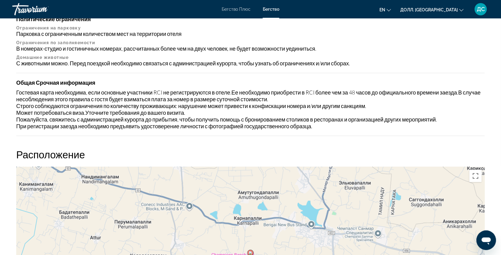
click at [309, 207] on div "Чтобы активировать перетаскивание с помощью клавиатуры, нажмите Alt + Enter. По…" at bounding box center [250, 258] width 469 height 184
click at [477, 178] on button "Включить полноэкранный режим" at bounding box center [476, 175] width 12 height 12
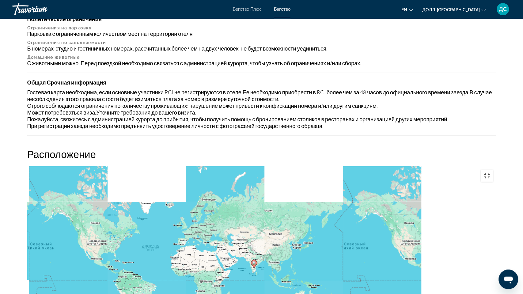
click at [493, 169] on button "Включить полноэкранный режим" at bounding box center [487, 175] width 12 height 12
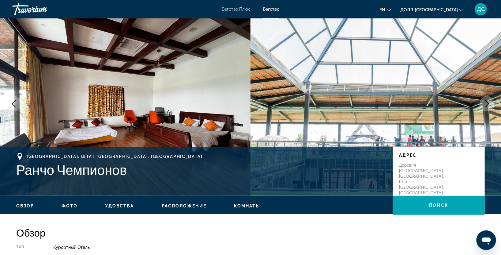
scroll to position [0, 0]
